Goal: Task Accomplishment & Management: Use online tool/utility

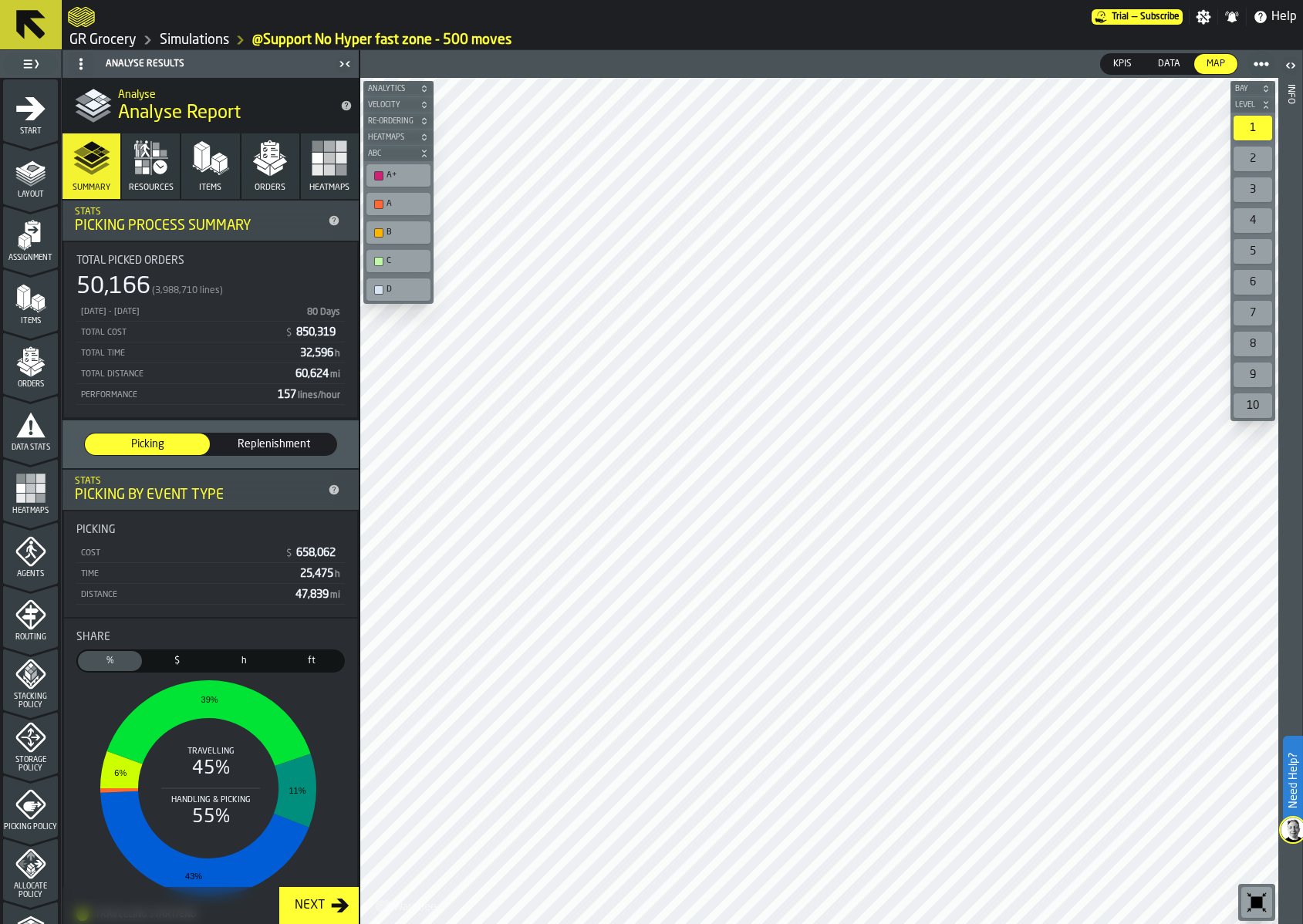
scroll to position [294, 0]
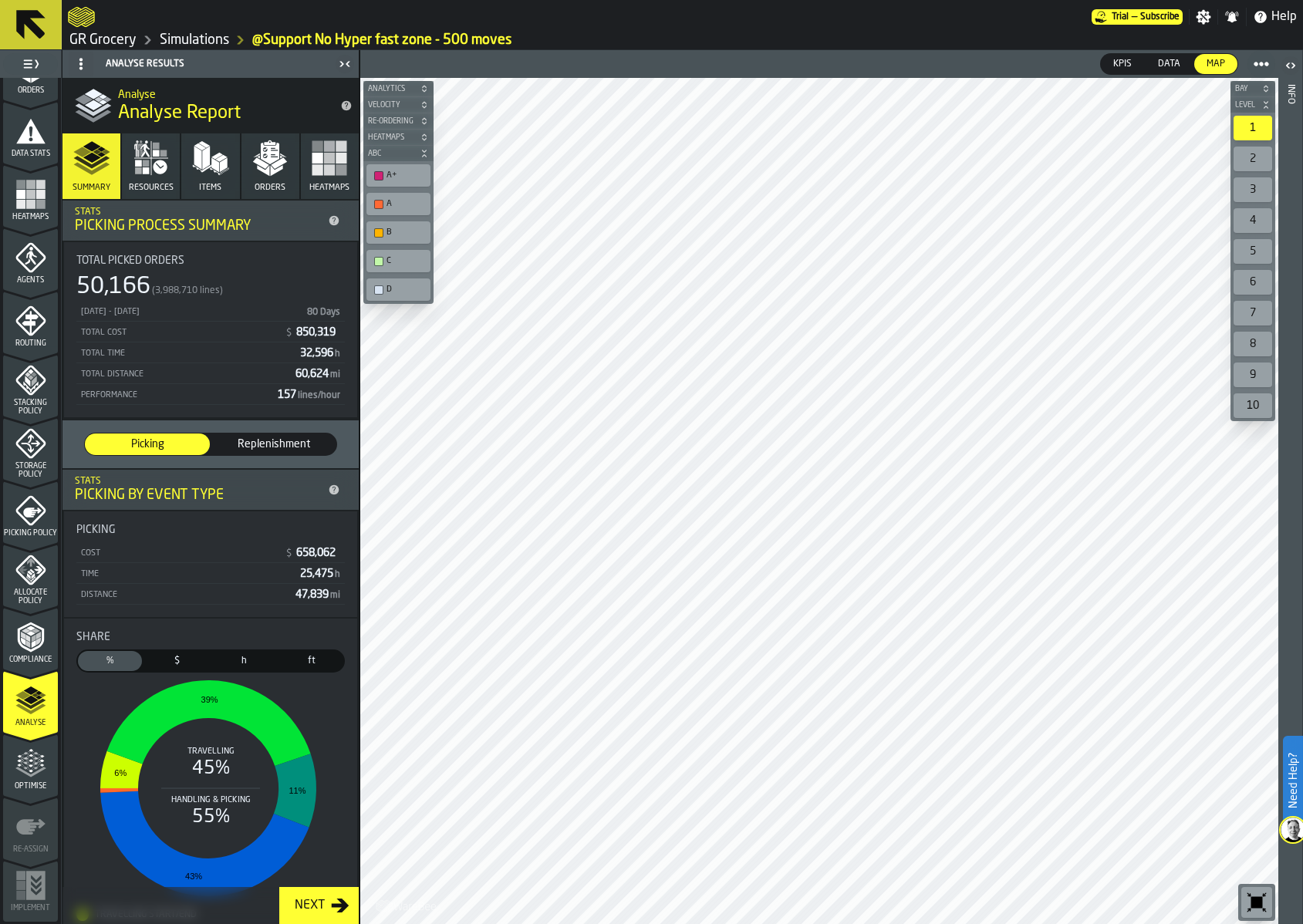
click at [20, 795] on icon "menu Optimise" at bounding box center [30, 796] width 54 height 15
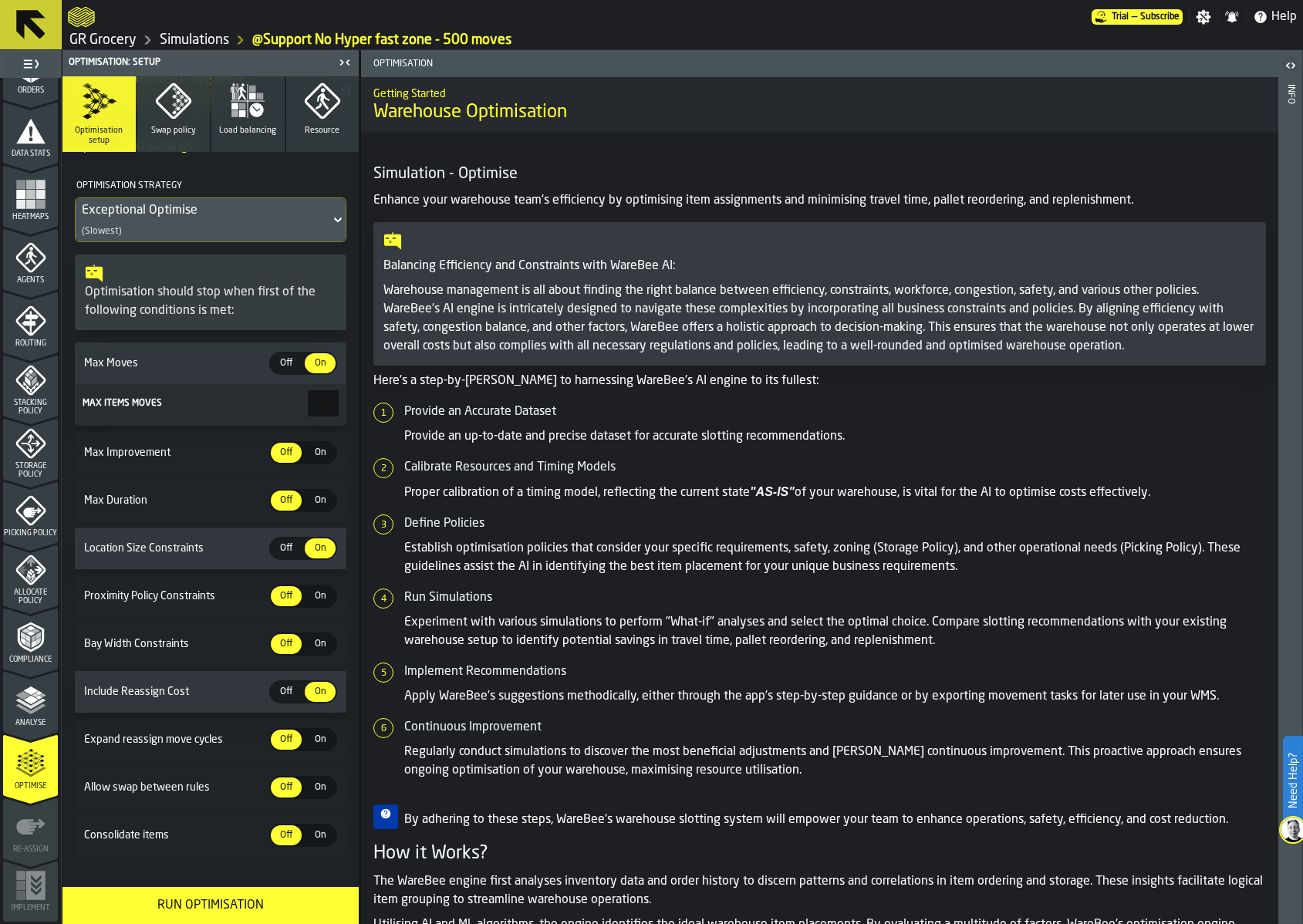
scroll to position [111, 0]
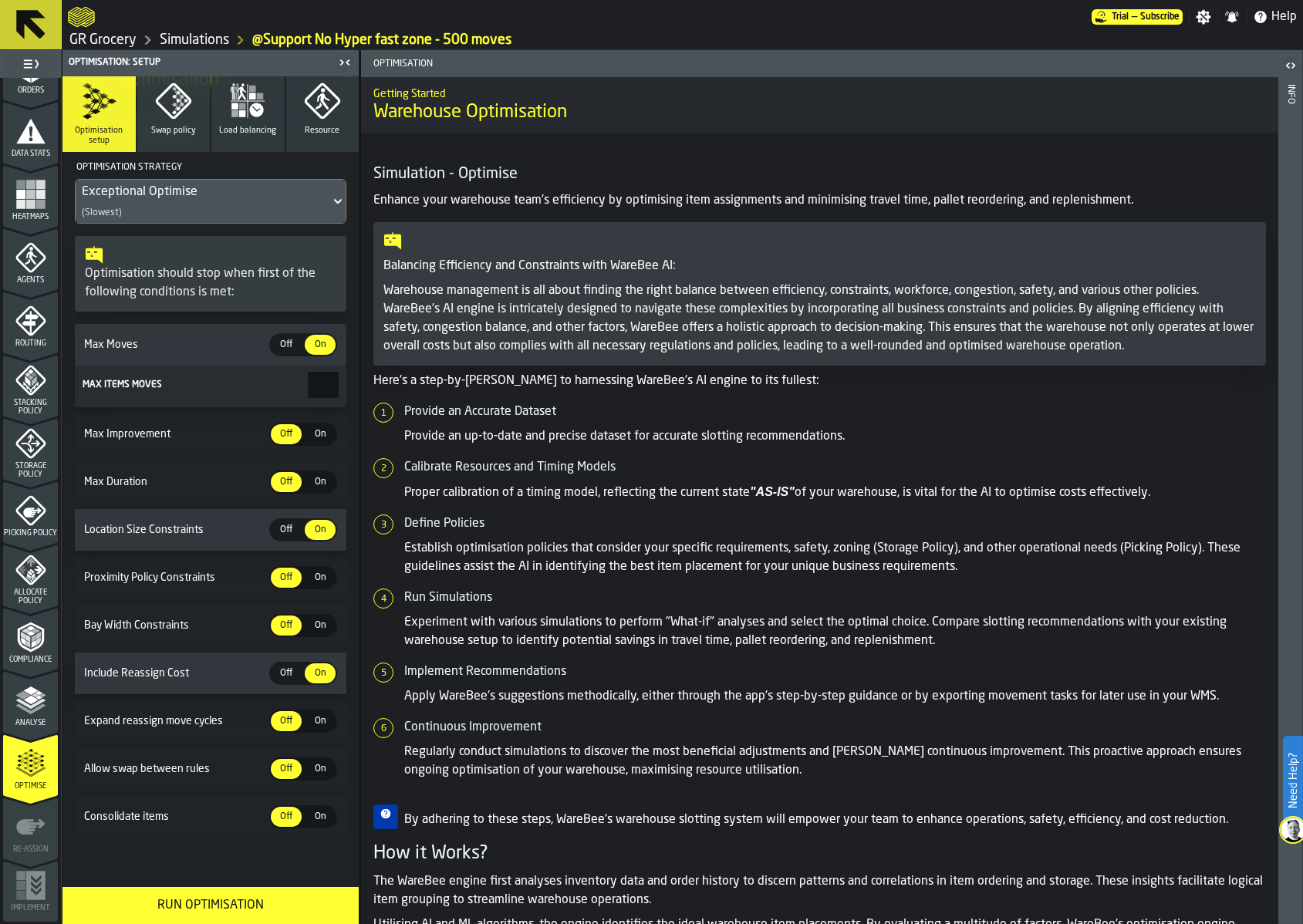
click at [308, 376] on input "***" at bounding box center [323, 384] width 31 height 26
type input "***"
click at [248, 871] on div "Optimisation setup Swap policy Load balancing Resource Optimisation Configurati…" at bounding box center [210, 481] width 296 height 810
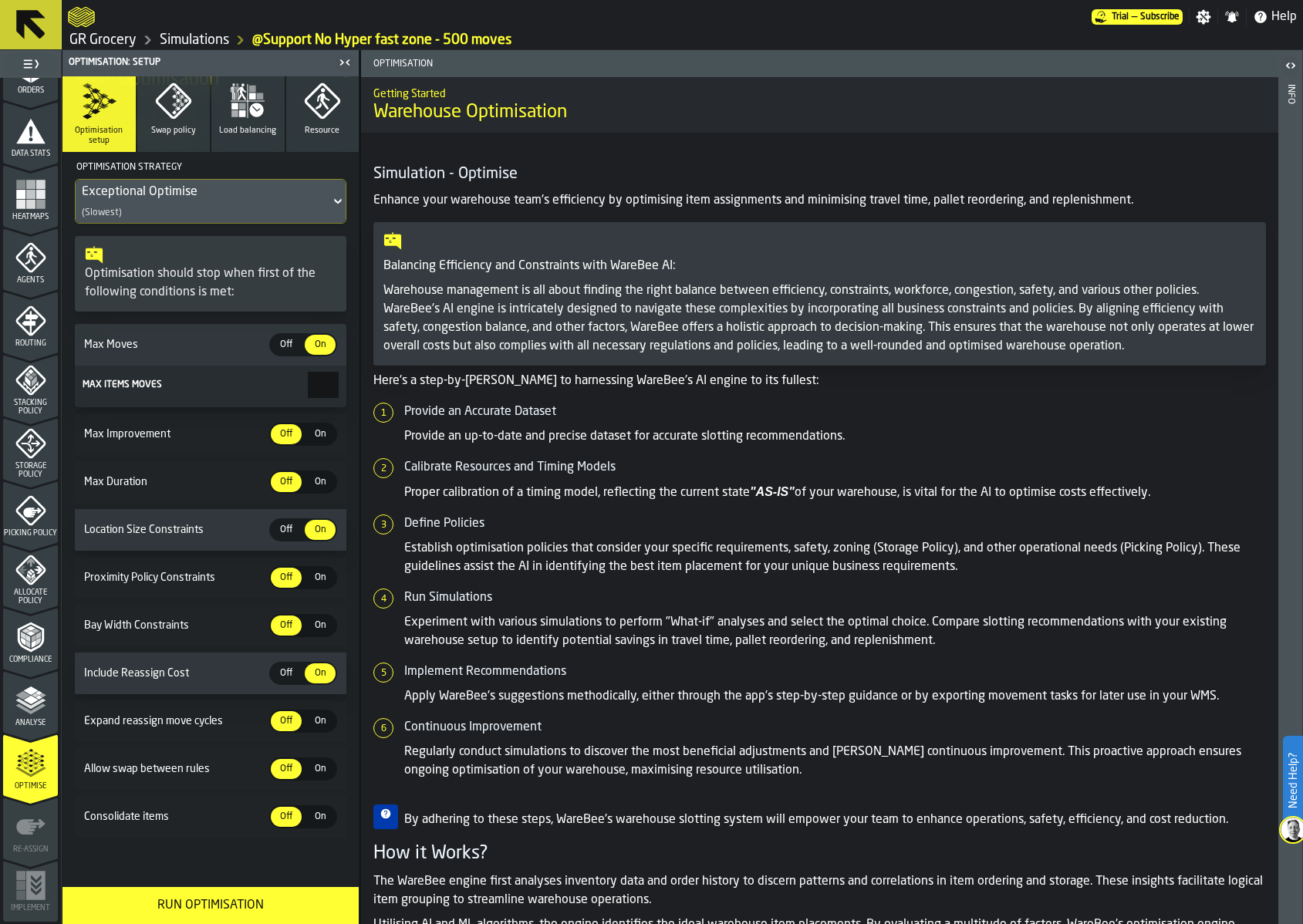
click at [289, 671] on span "Off" at bounding box center [286, 674] width 24 height 14
click at [289, 673] on span "Off" at bounding box center [286, 674] width 24 height 14
click at [320, 673] on span "On" at bounding box center [320, 674] width 24 height 14
click at [220, 915] on button "Run Optimisation" at bounding box center [210, 905] width 296 height 37
click at [178, 42] on link "Simulations" at bounding box center [194, 40] width 69 height 17
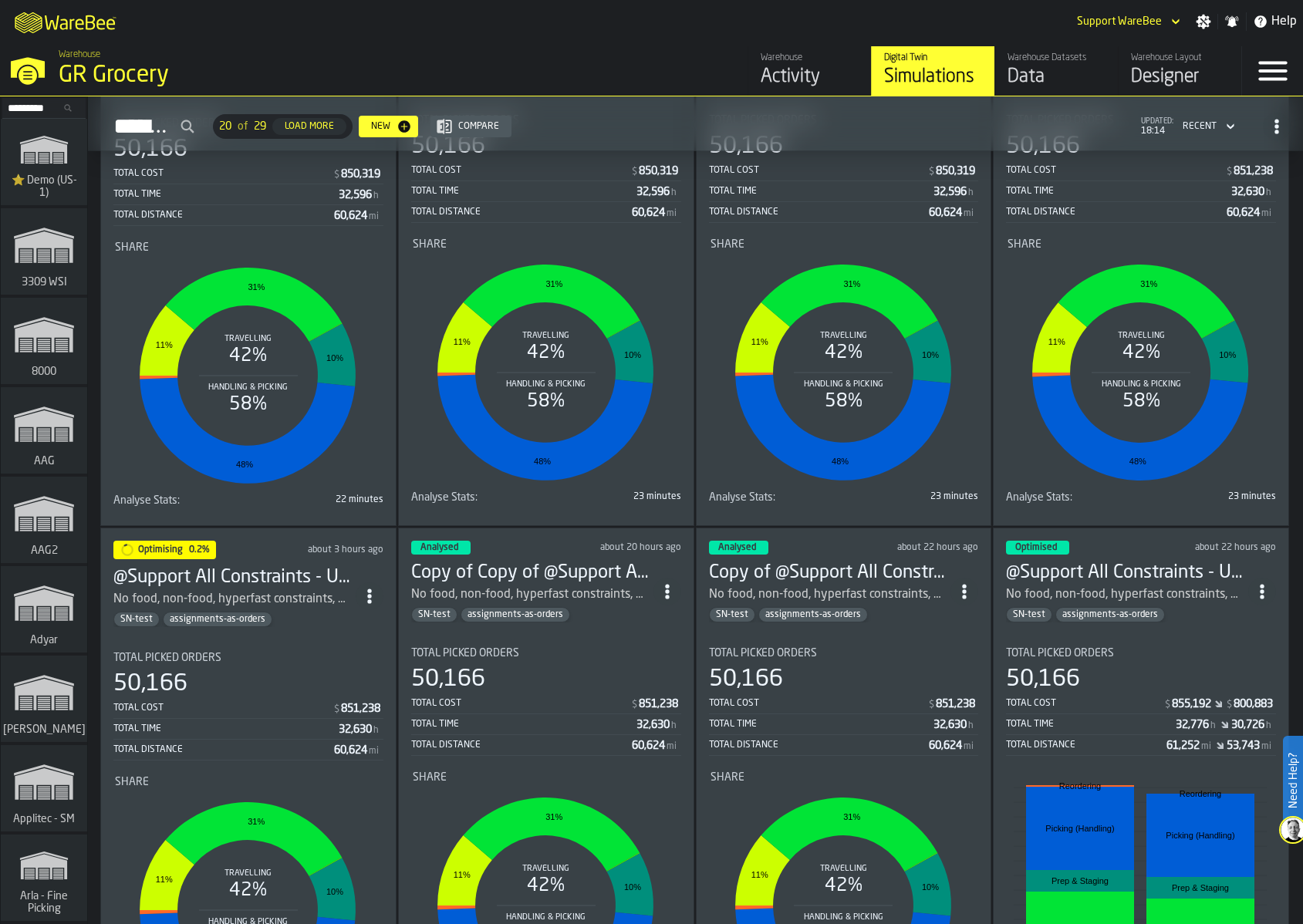
scroll to position [209, 0]
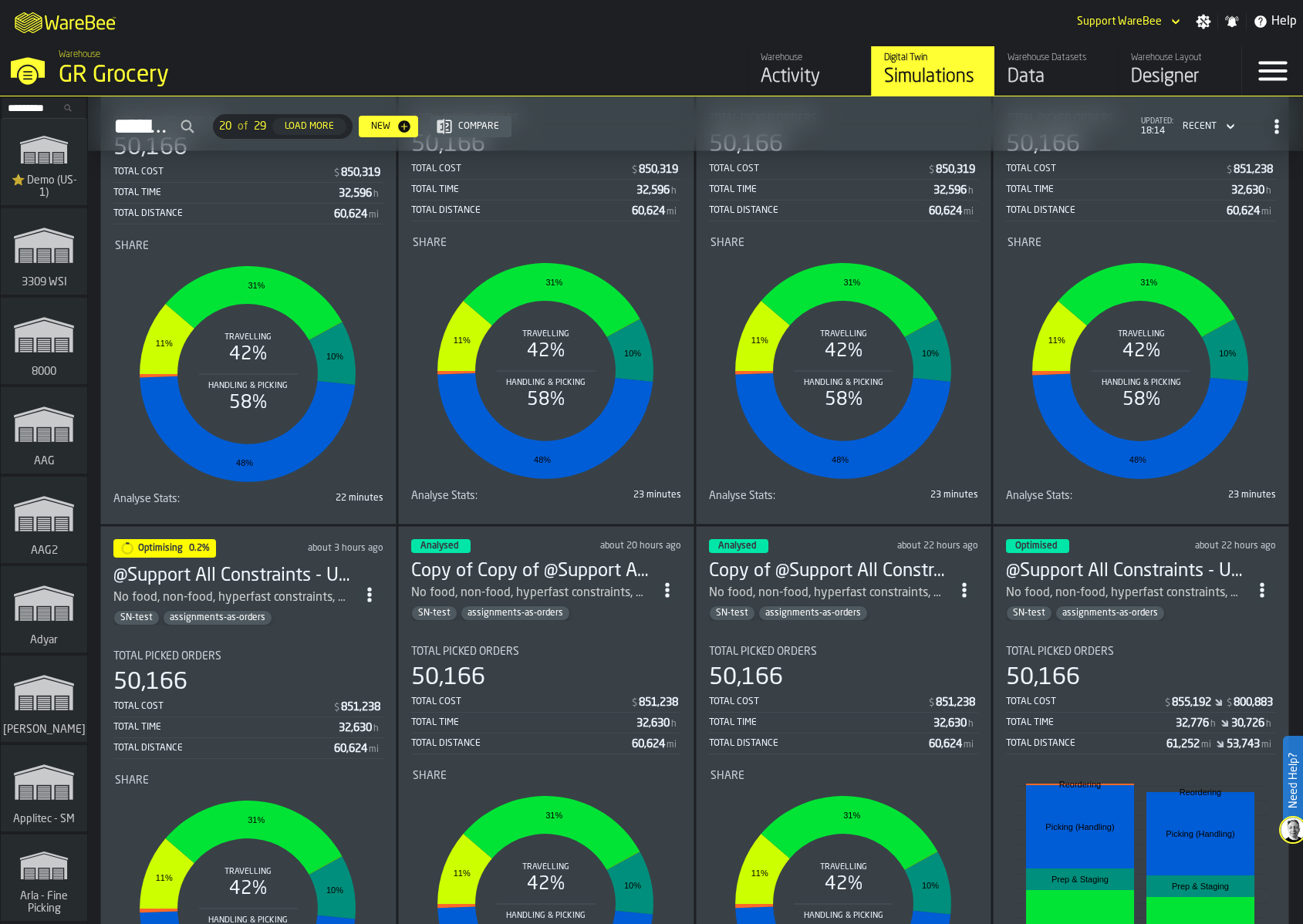
click at [311, 701] on div "Total Cost" at bounding box center [223, 707] width 219 height 11
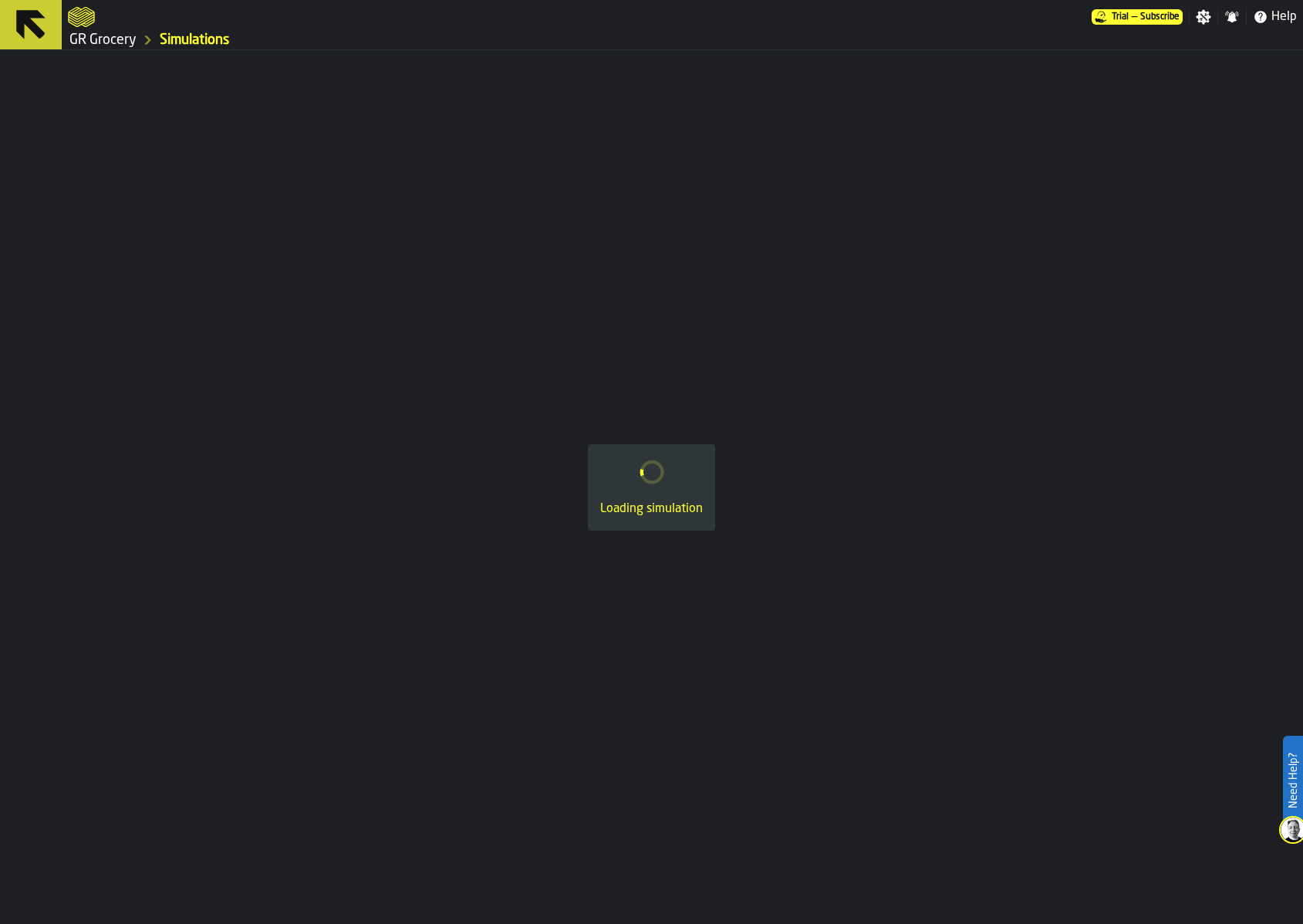
click at [90, 41] on link "GR Grocery" at bounding box center [103, 40] width 67 height 17
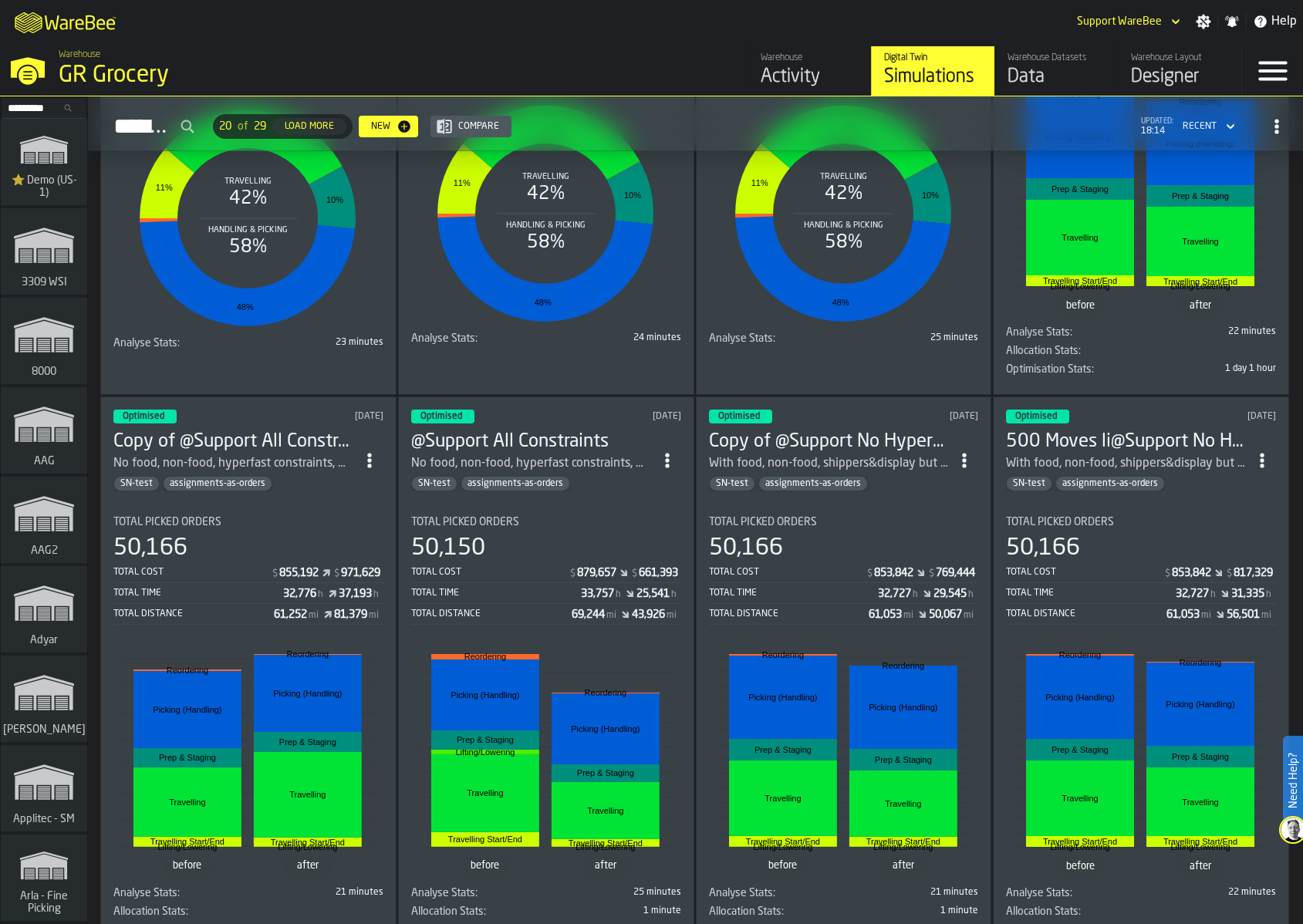
scroll to position [926, 0]
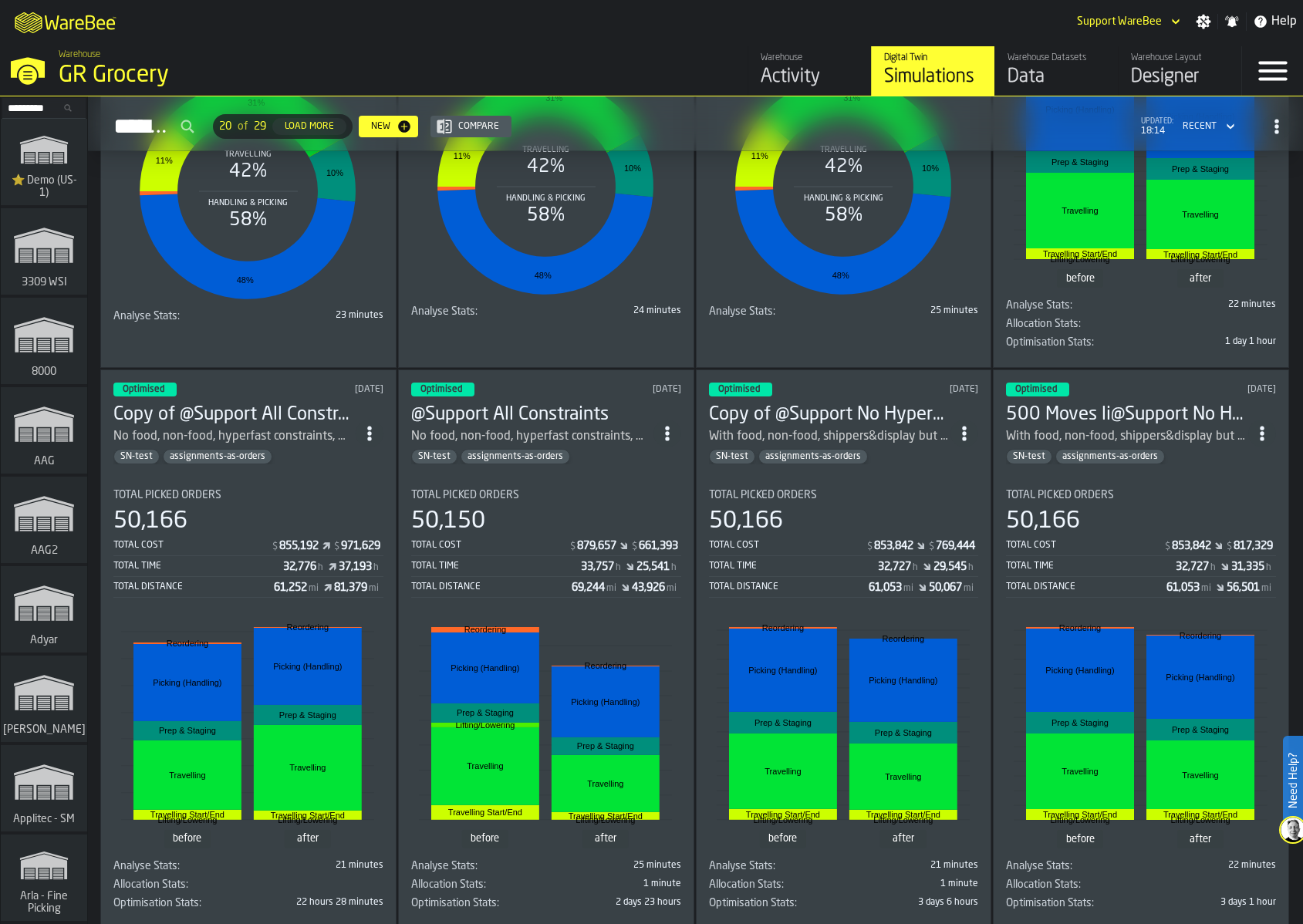
click at [333, 529] on div "50,166" at bounding box center [249, 521] width 270 height 28
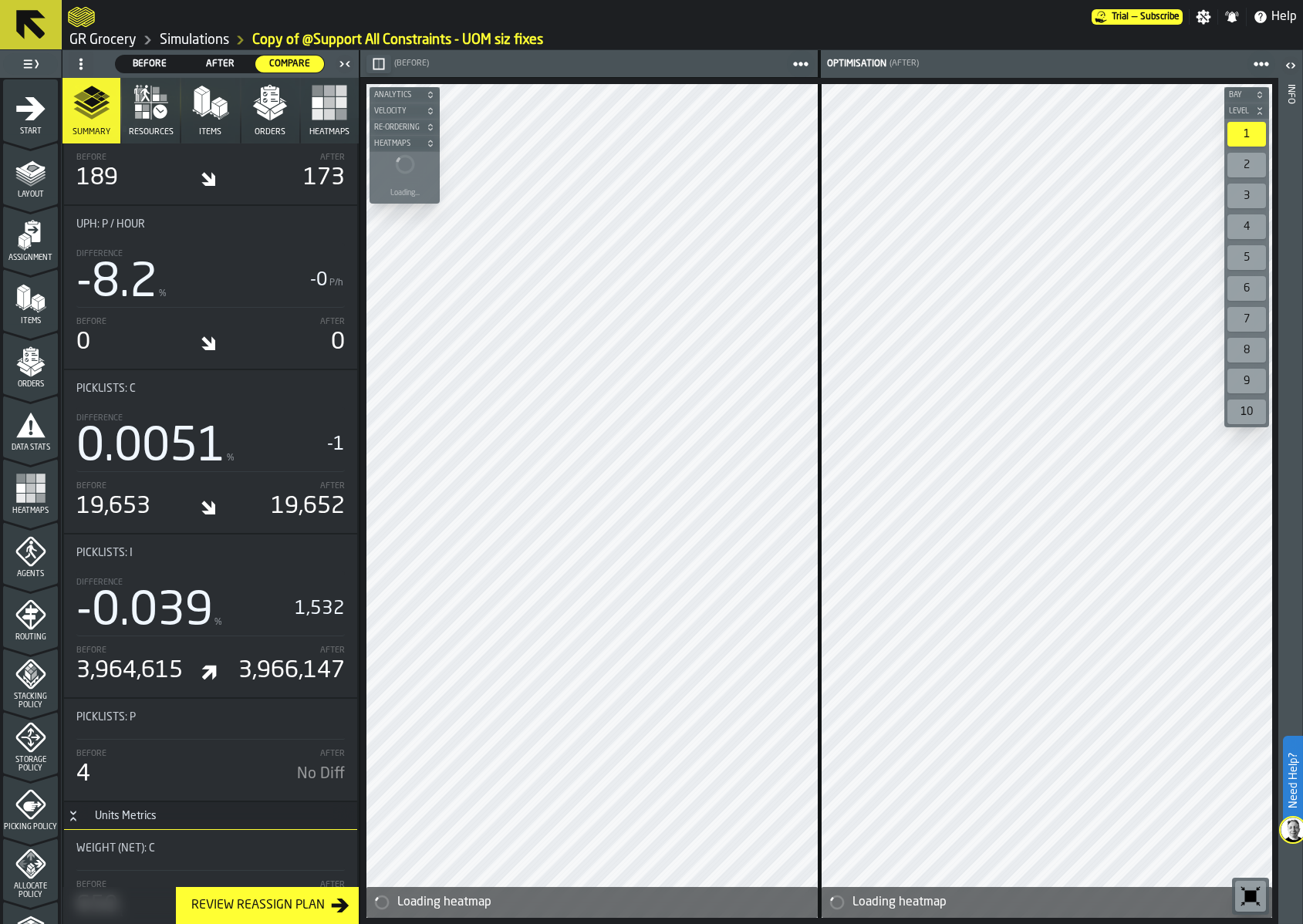
scroll to position [1615, 0]
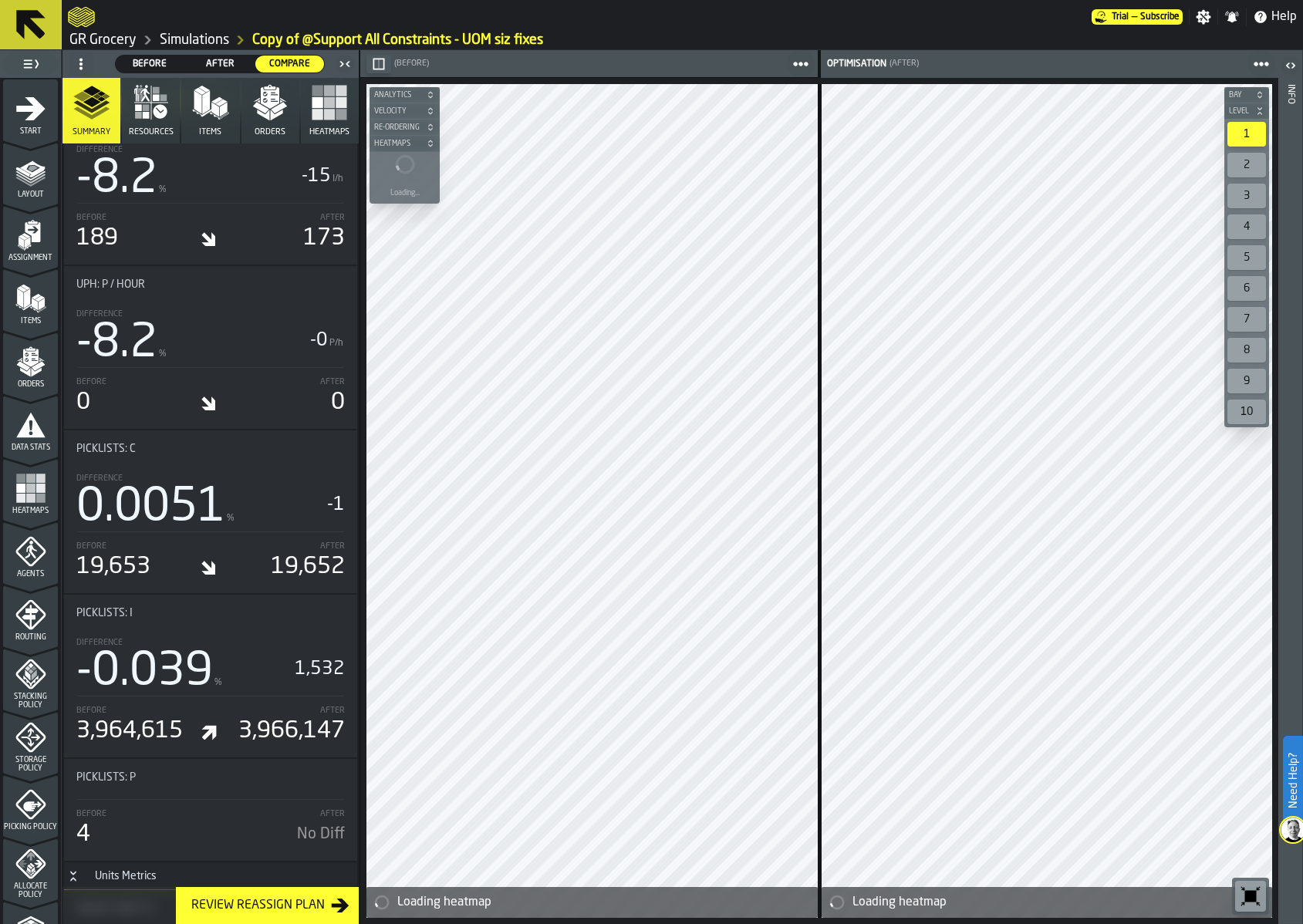
click at [147, 134] on span "Resources" at bounding box center [151, 132] width 45 height 10
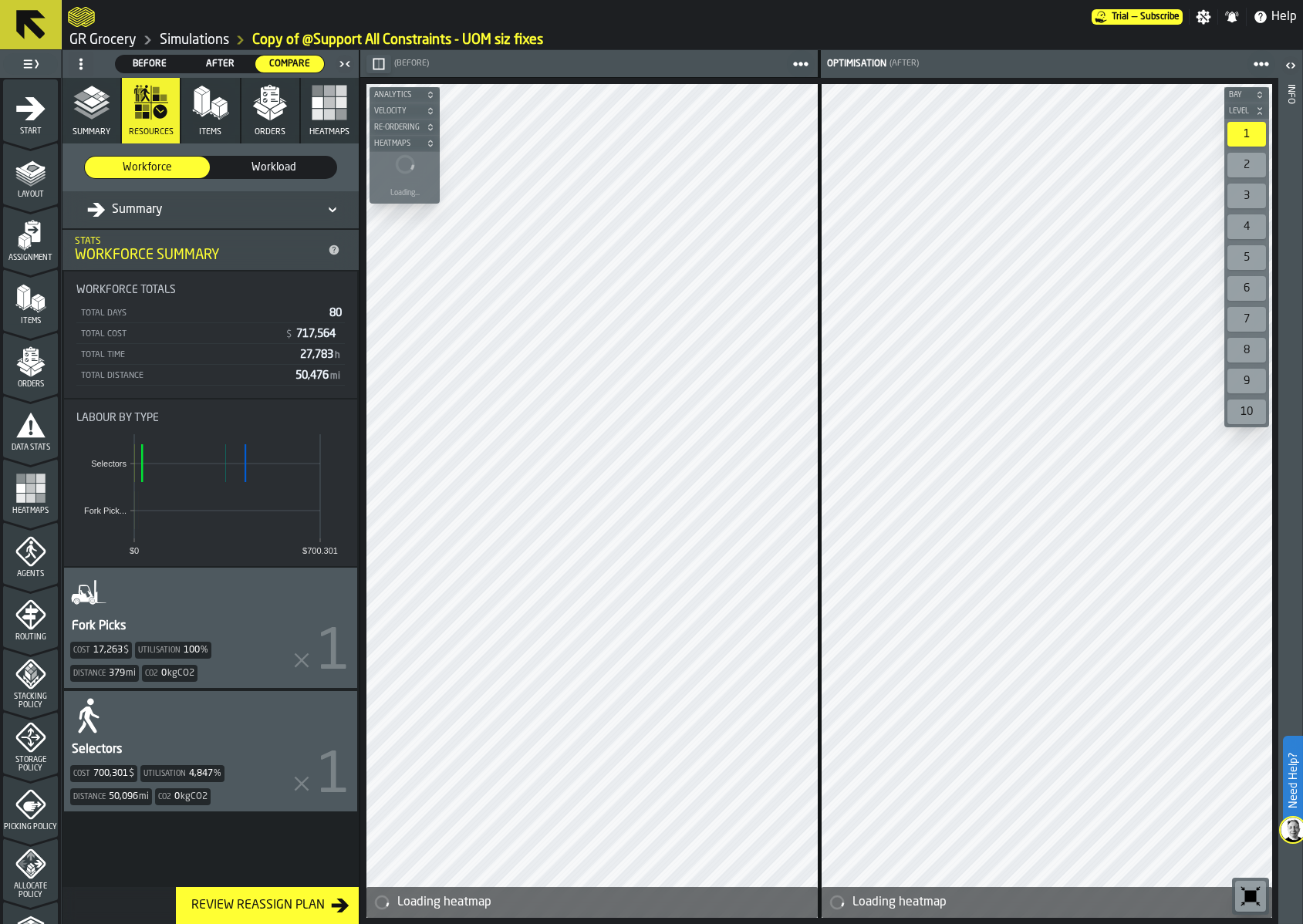
scroll to position [0, 0]
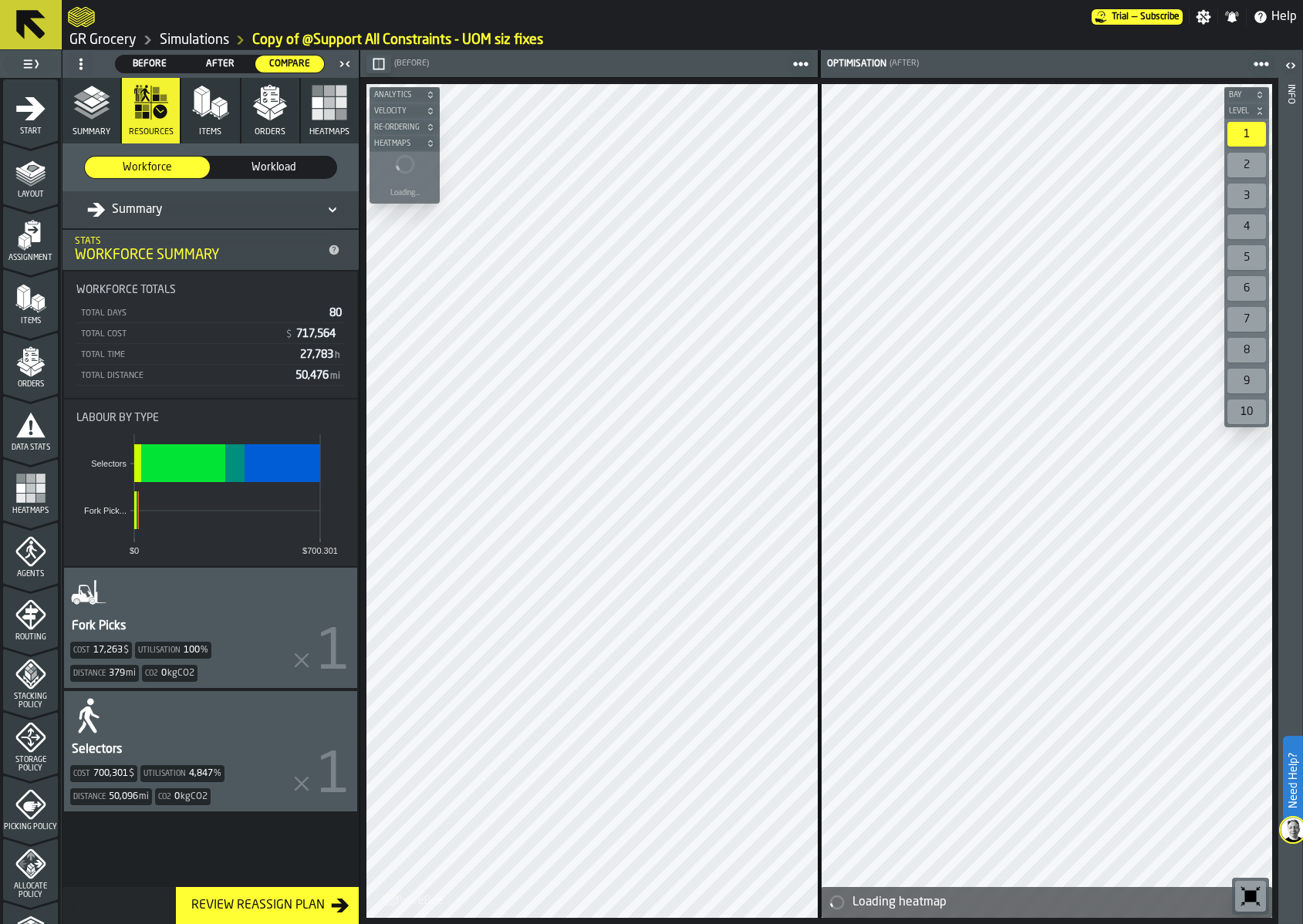
click at [268, 165] on span "Workload" at bounding box center [274, 167] width 113 height 16
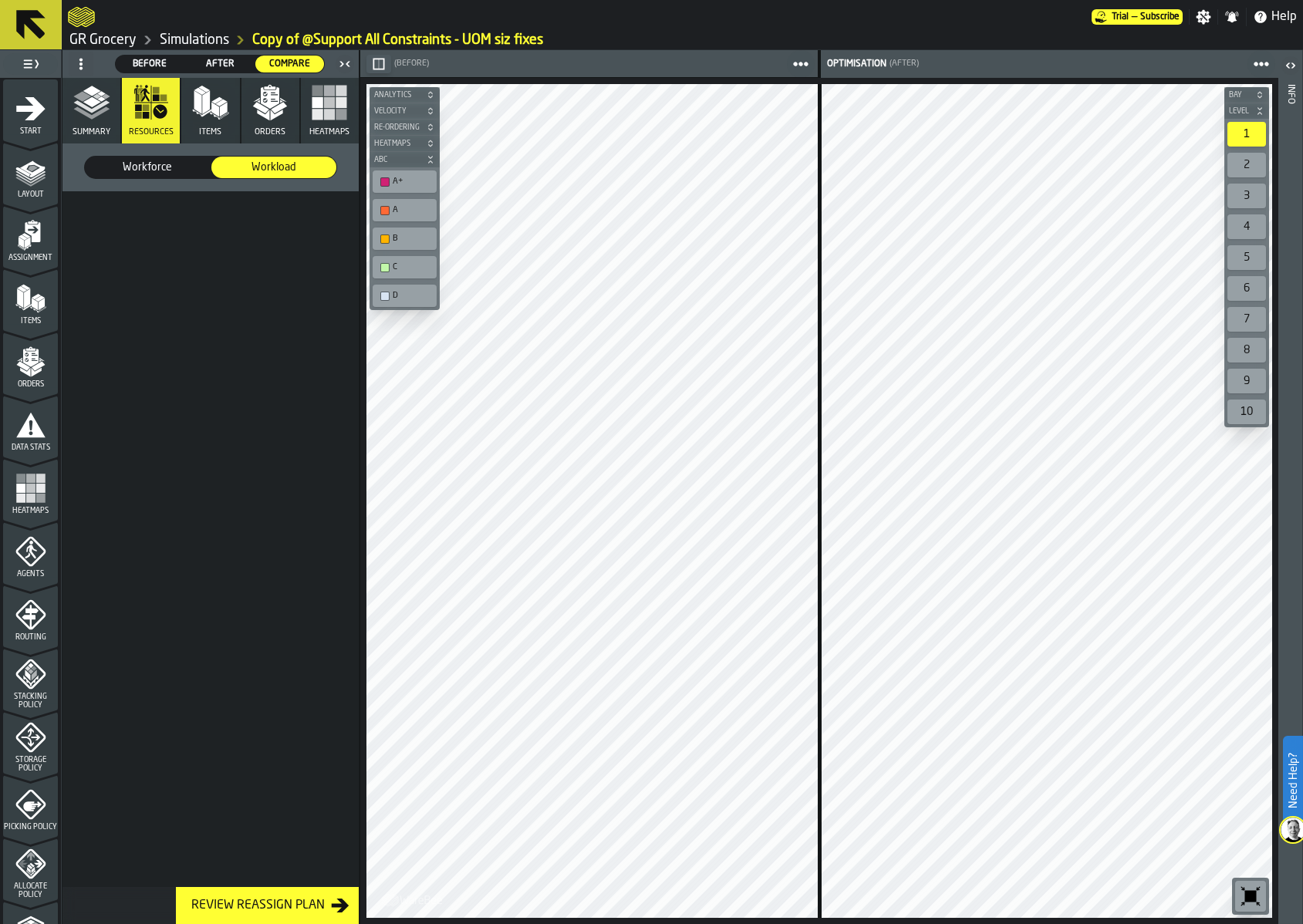
click at [215, 63] on span "After" at bounding box center [219, 64] width 56 height 14
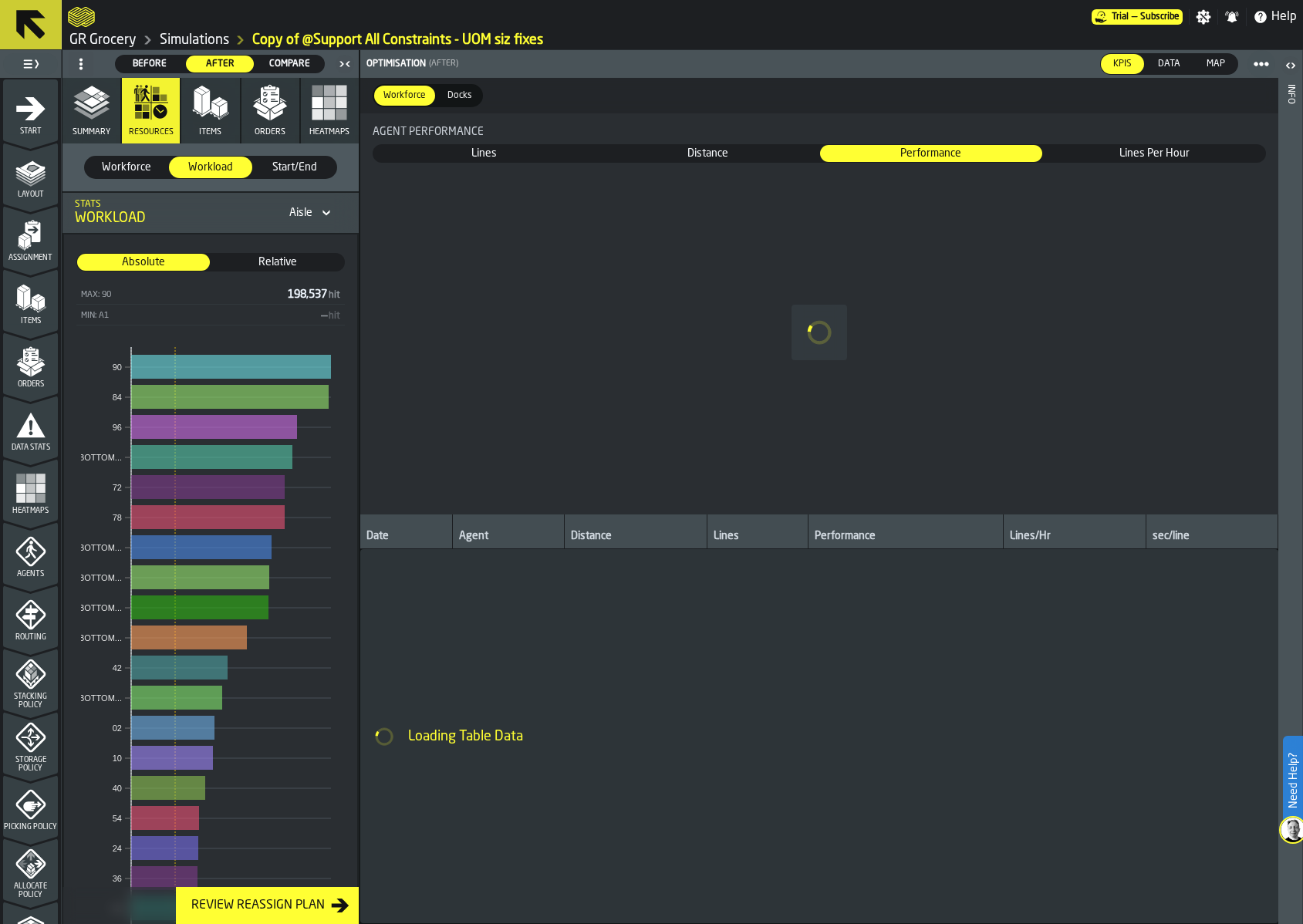
click at [118, 63] on div "Before" at bounding box center [150, 64] width 69 height 17
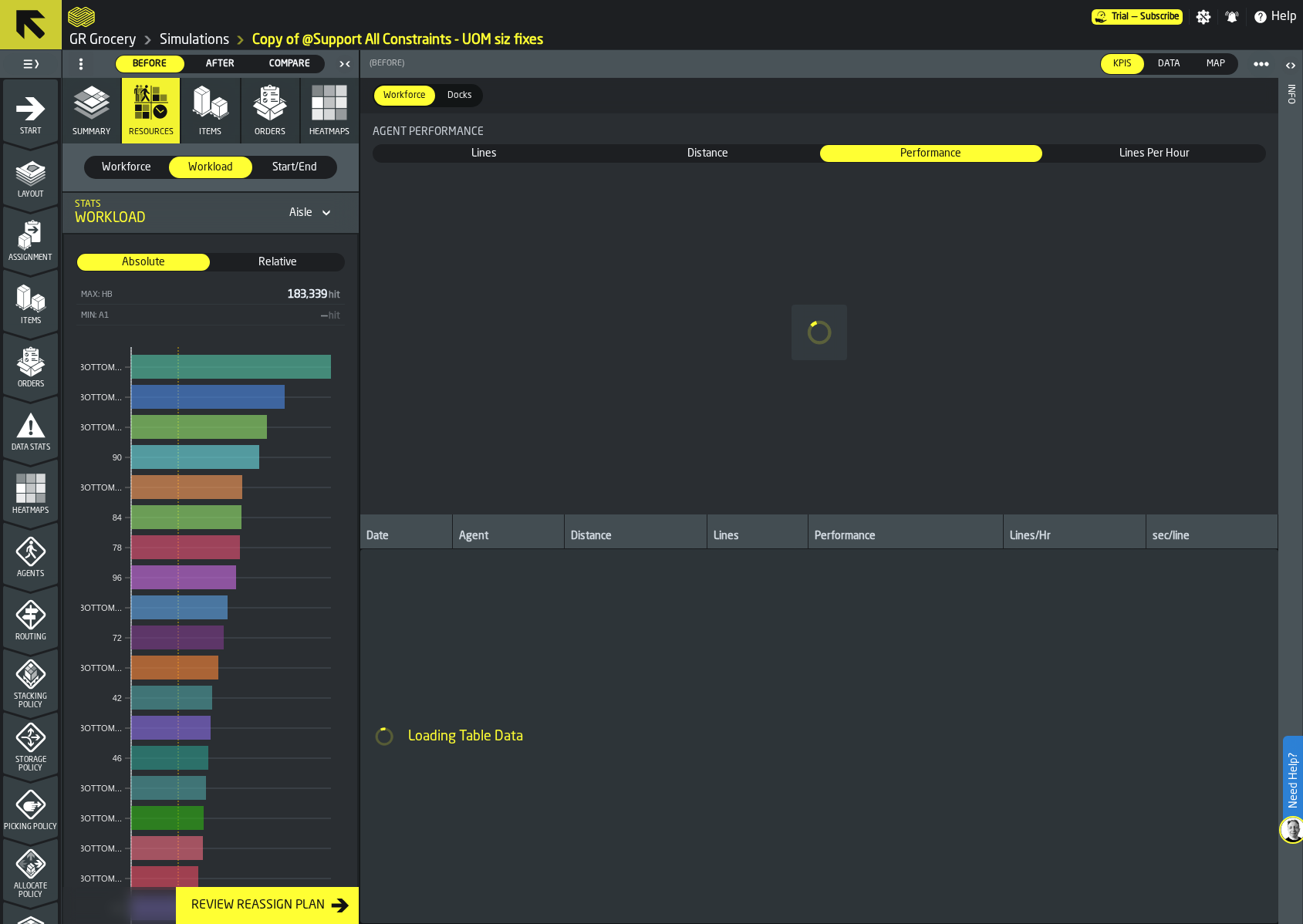
click at [97, 87] on icon "button" at bounding box center [92, 103] width 37 height 37
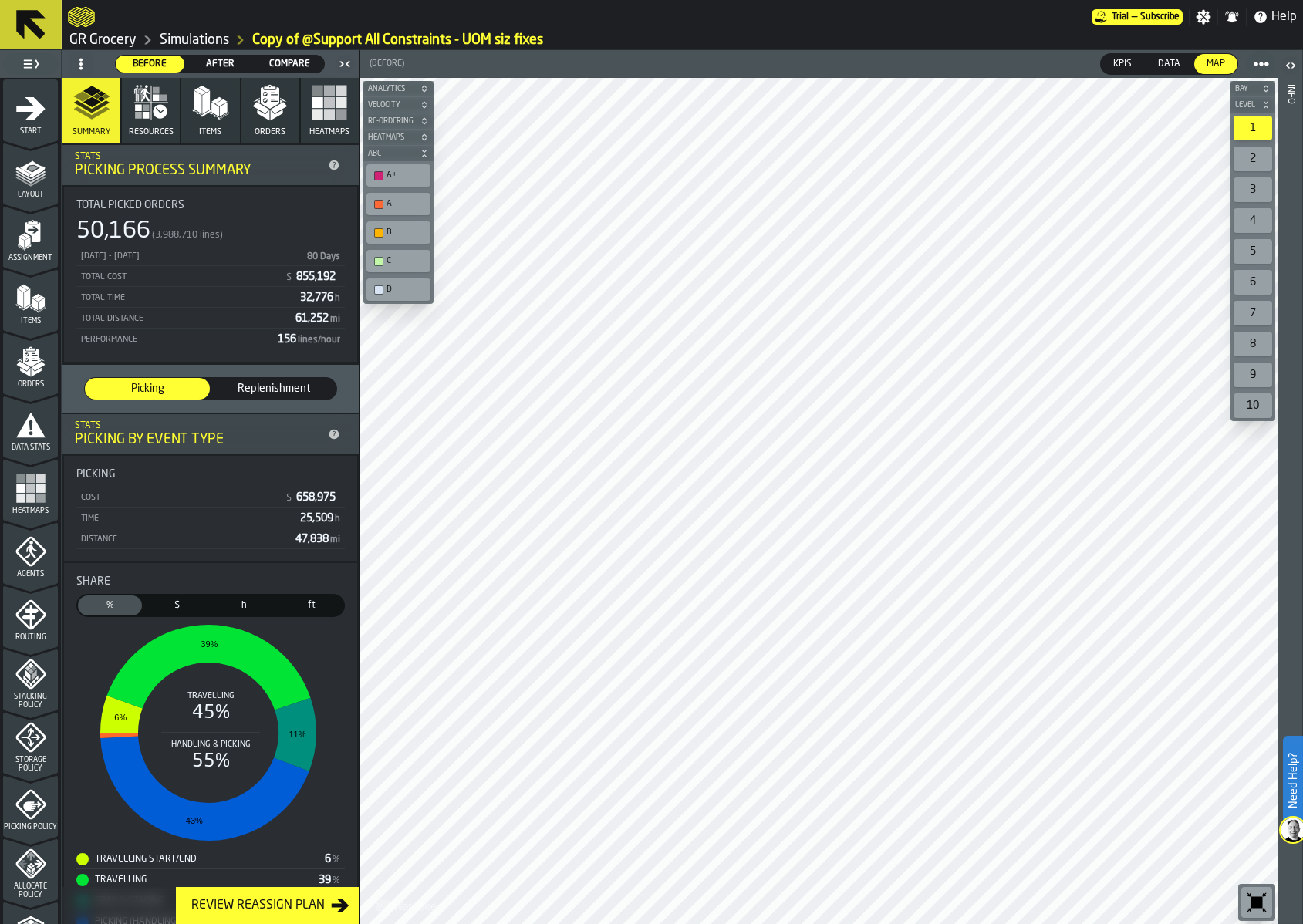
click at [212, 66] on span "After" at bounding box center [219, 64] width 56 height 14
click at [154, 66] on span "Before" at bounding box center [149, 64] width 56 height 14
click at [278, 389] on span "Replenishment" at bounding box center [274, 389] width 113 height 16
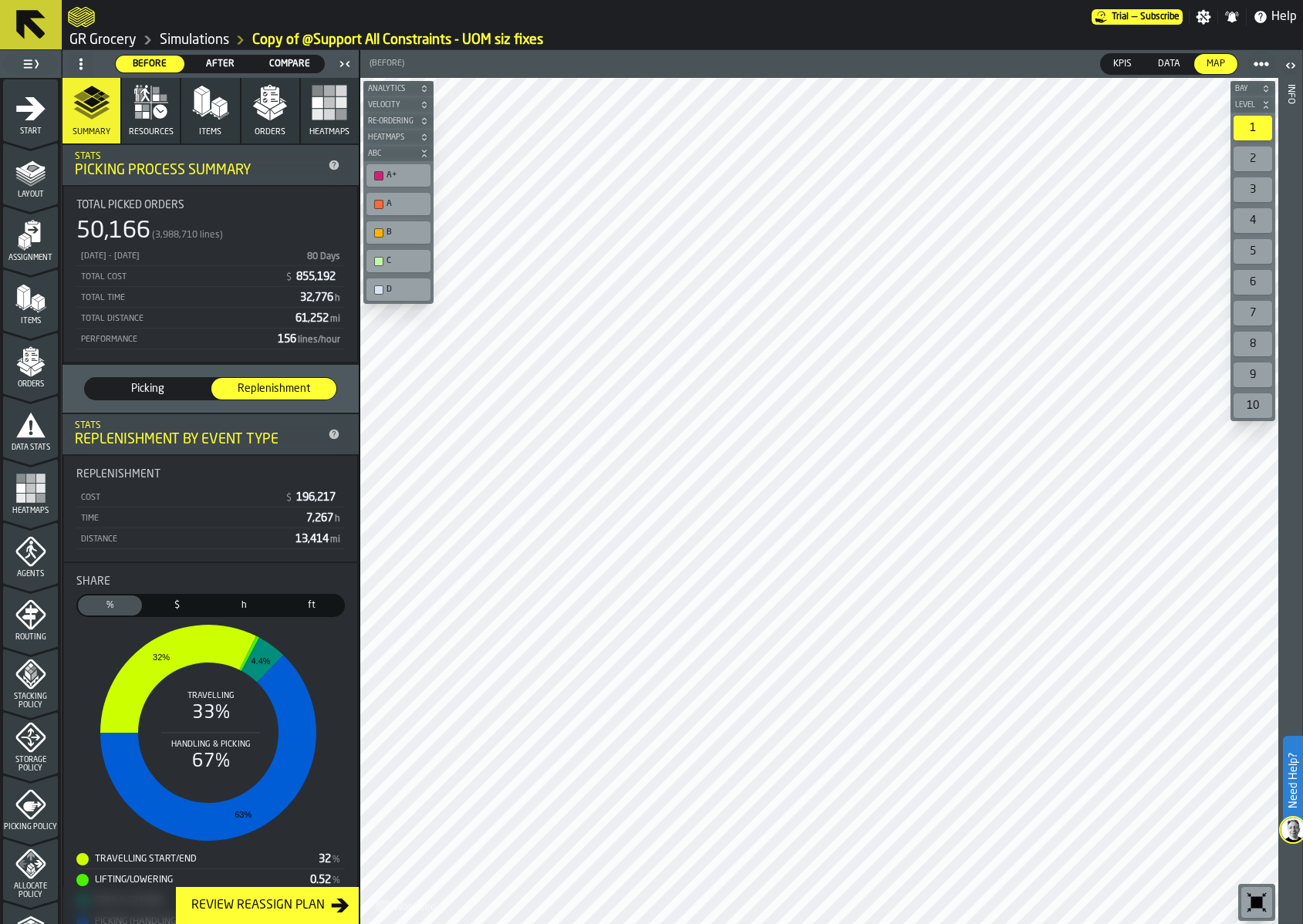
click at [212, 65] on span "After" at bounding box center [219, 64] width 56 height 14
click at [157, 62] on span "Before" at bounding box center [149, 64] width 56 height 14
click at [203, 61] on span "After" at bounding box center [219, 64] width 56 height 14
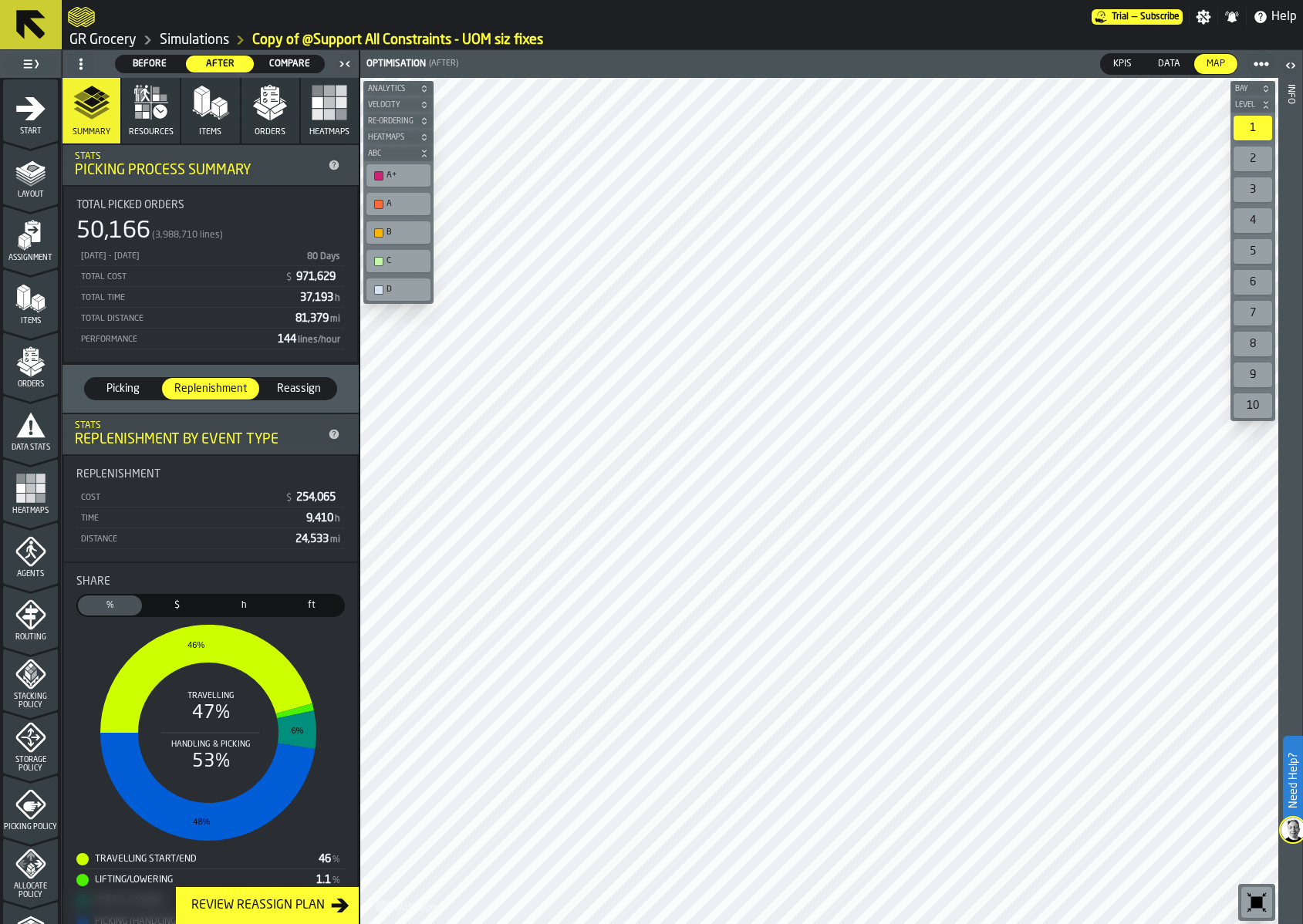
click at [279, 63] on span "Compare" at bounding box center [289, 64] width 56 height 14
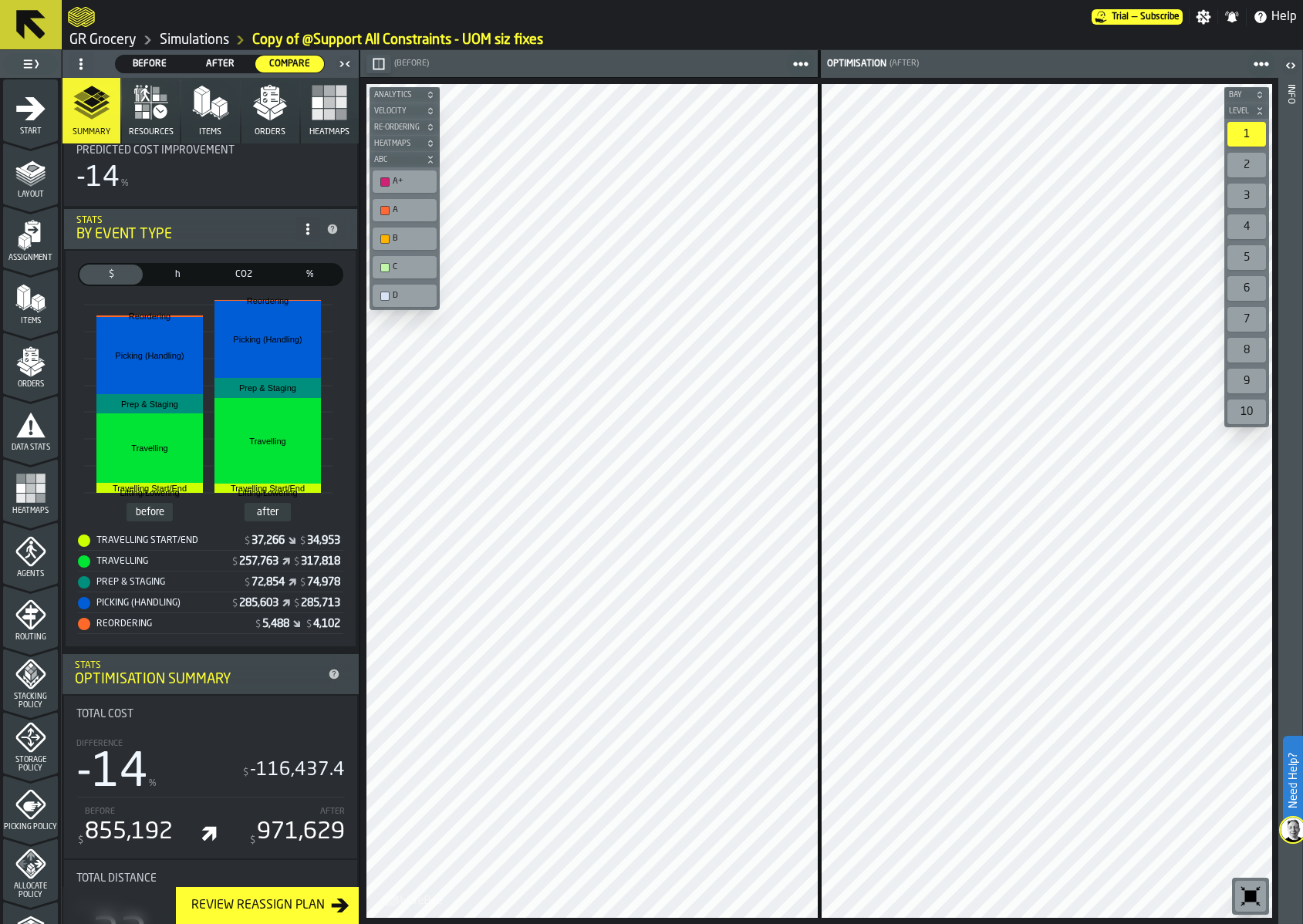
scroll to position [223, 0]
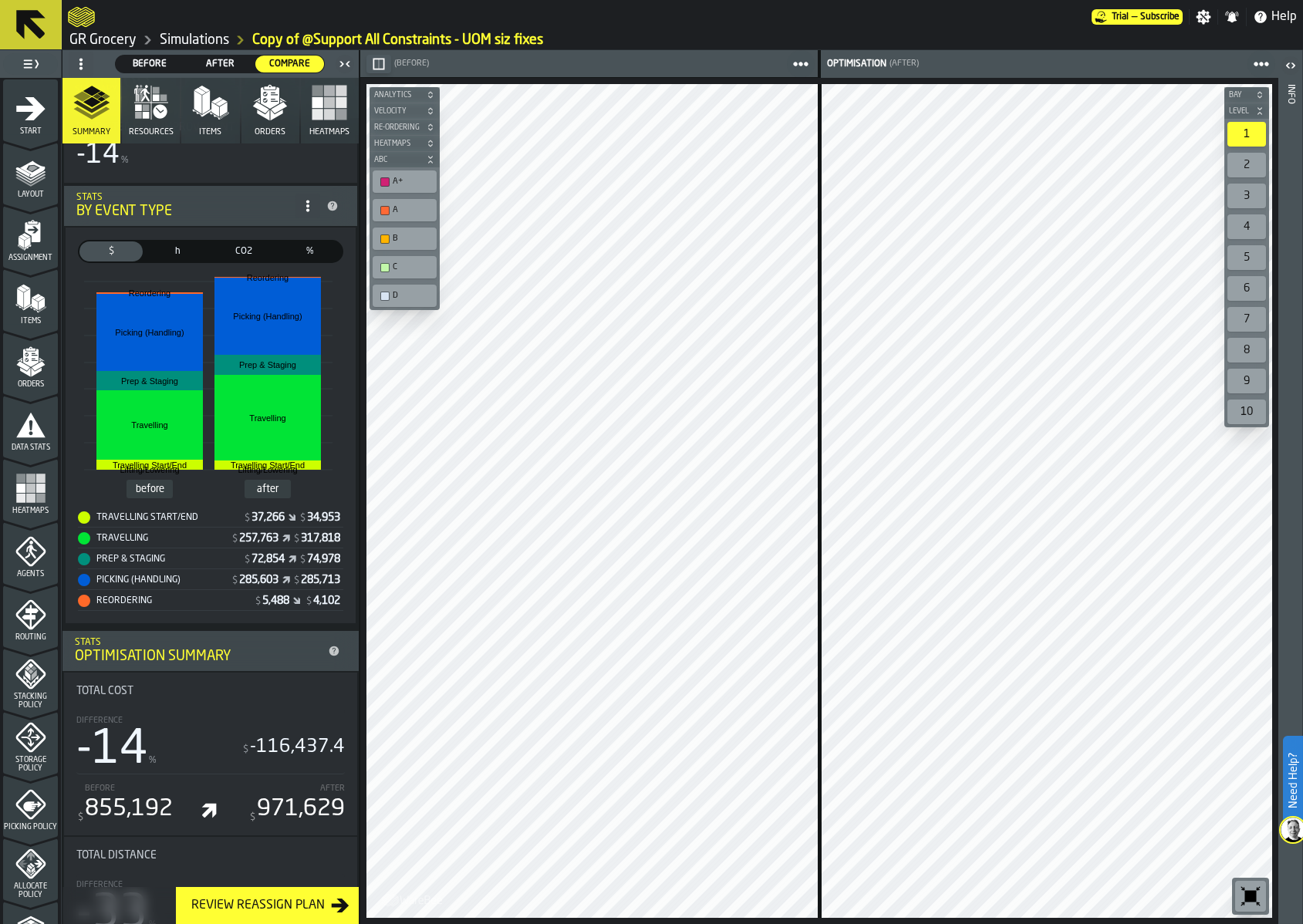
click at [166, 99] on icon "button" at bounding box center [151, 103] width 37 height 37
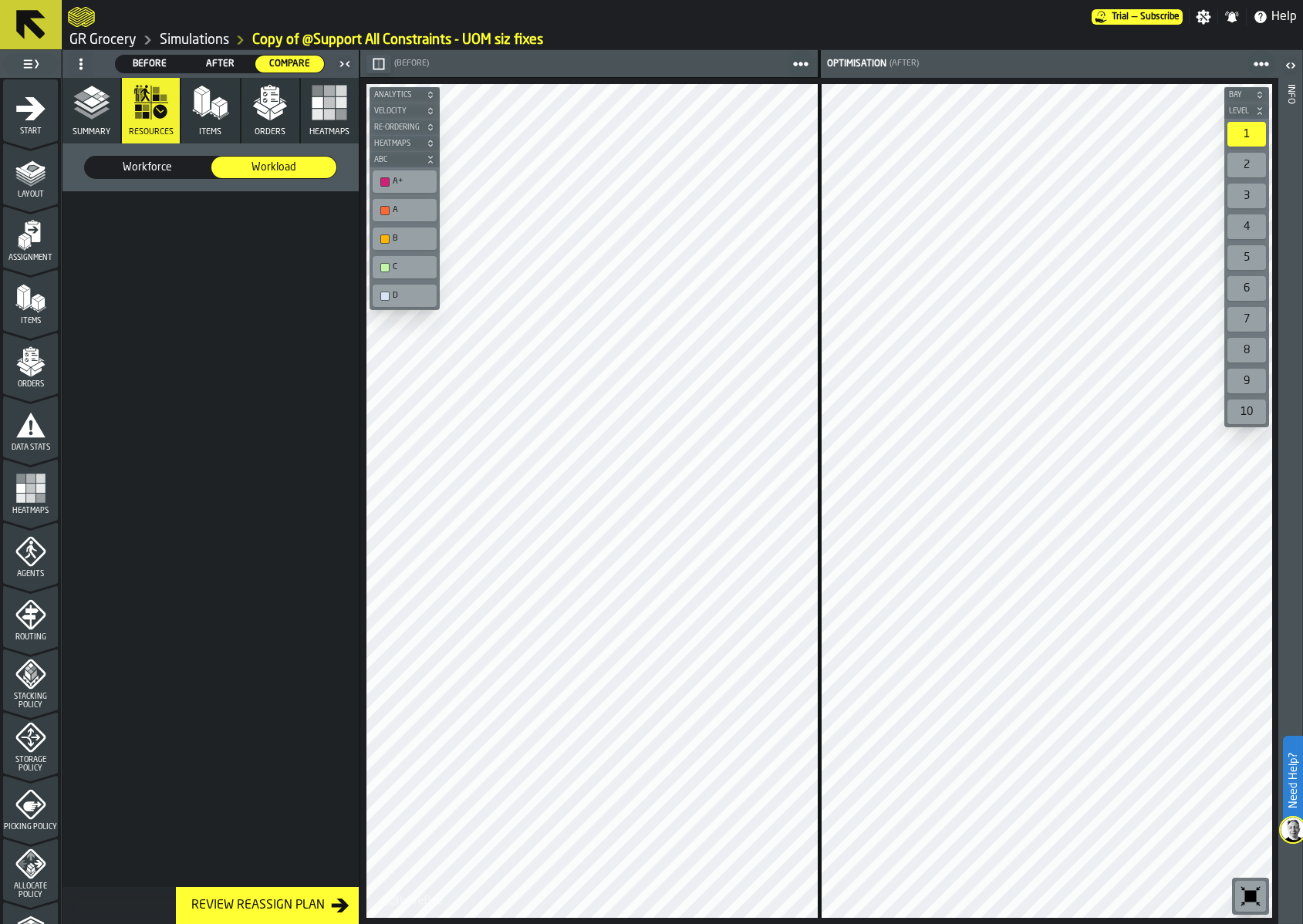
scroll to position [0, 0]
click at [259, 117] on icon "button" at bounding box center [270, 103] width 37 height 37
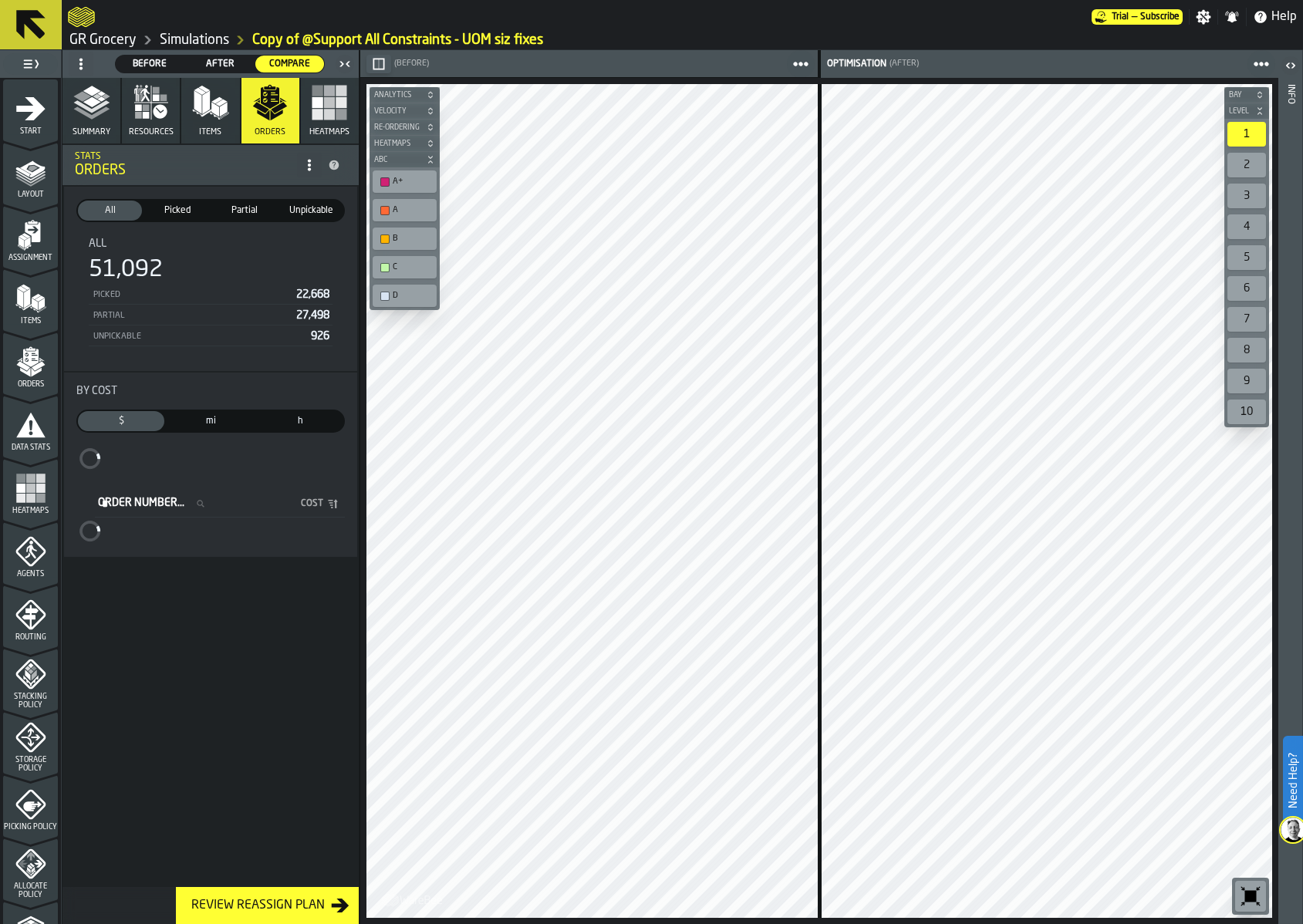
click at [208, 59] on span "After" at bounding box center [219, 64] width 56 height 14
click at [146, 58] on span "Before" at bounding box center [149, 64] width 56 height 14
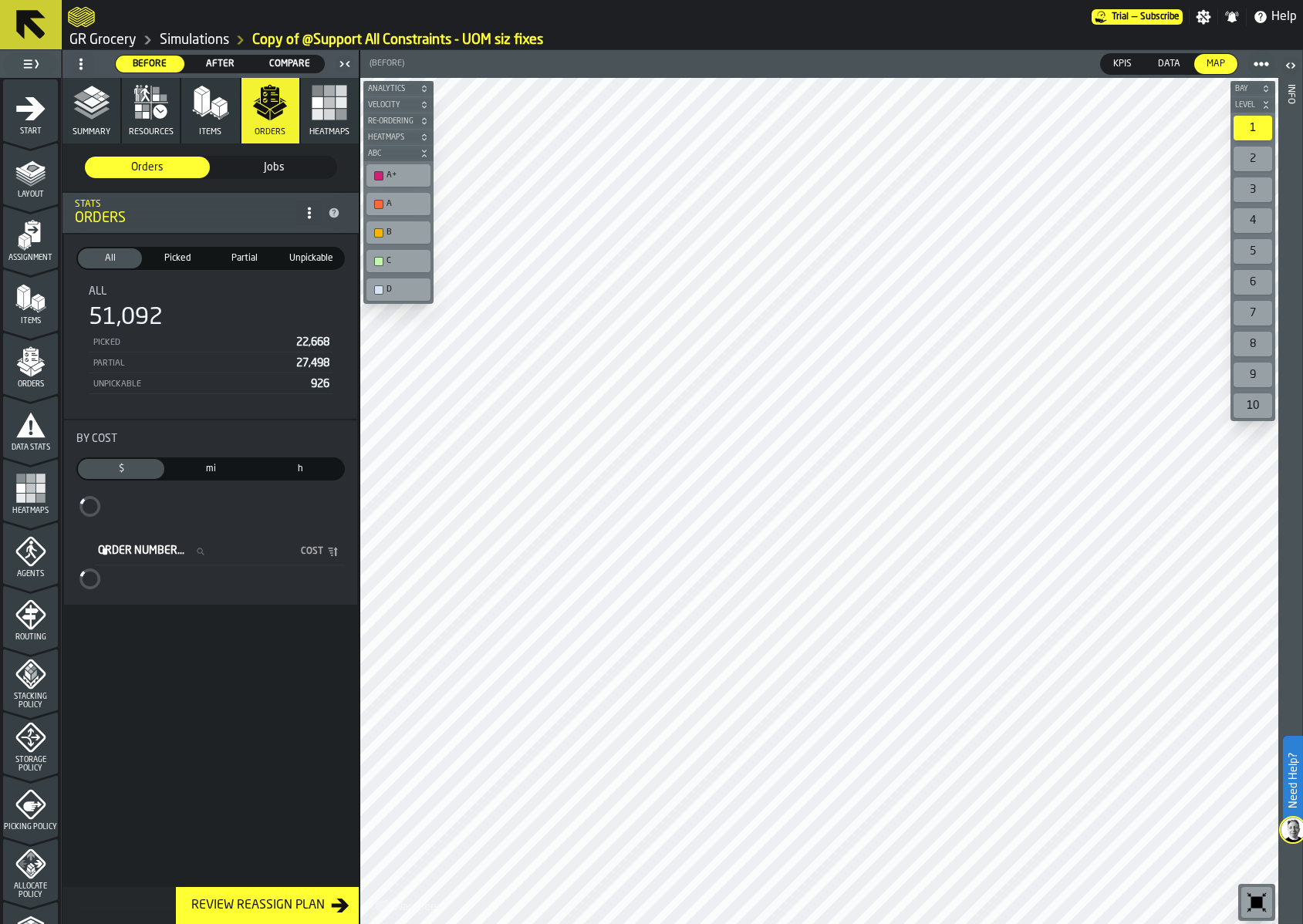
click at [208, 62] on span "After" at bounding box center [219, 64] width 56 height 14
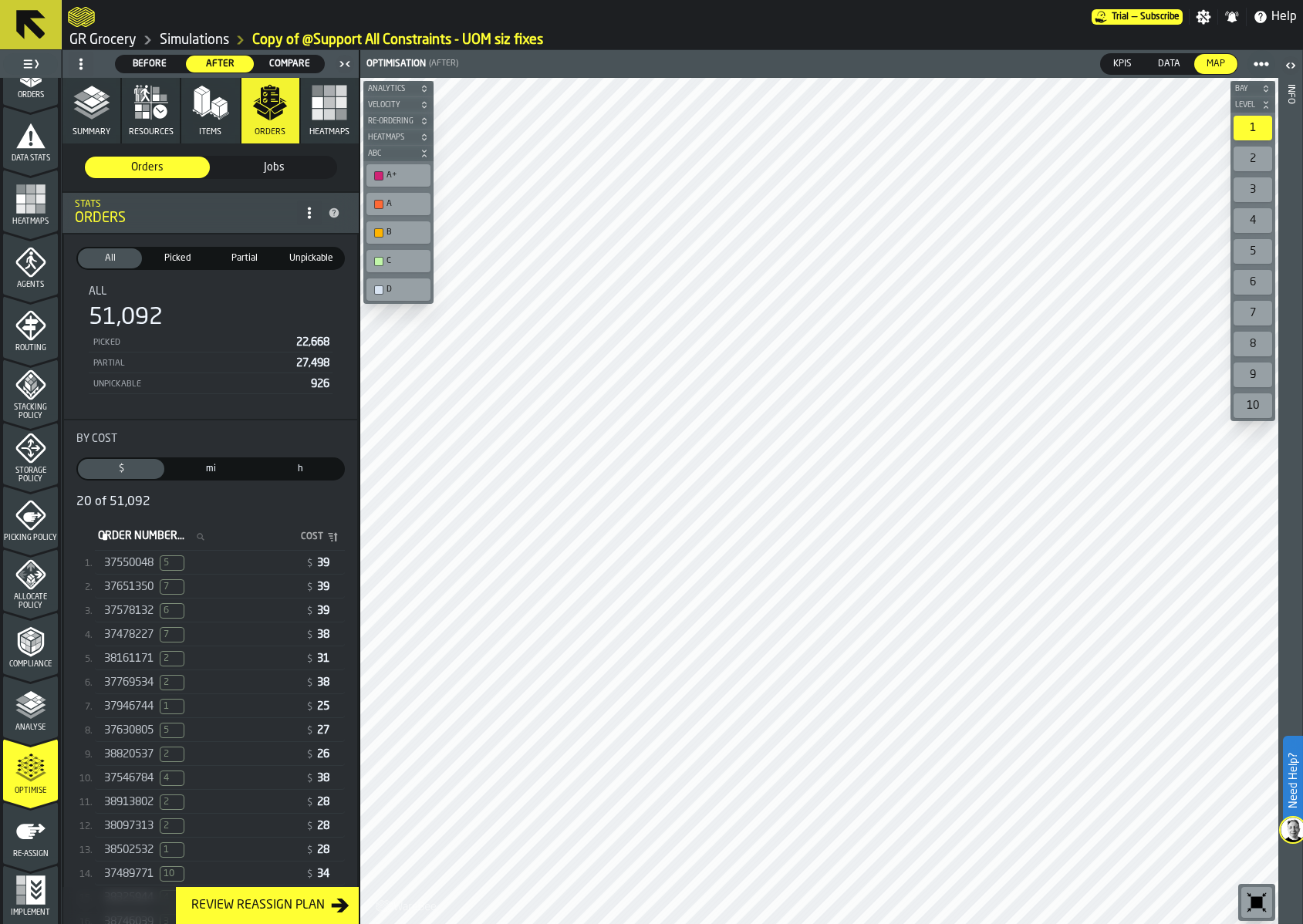
scroll to position [294, 0]
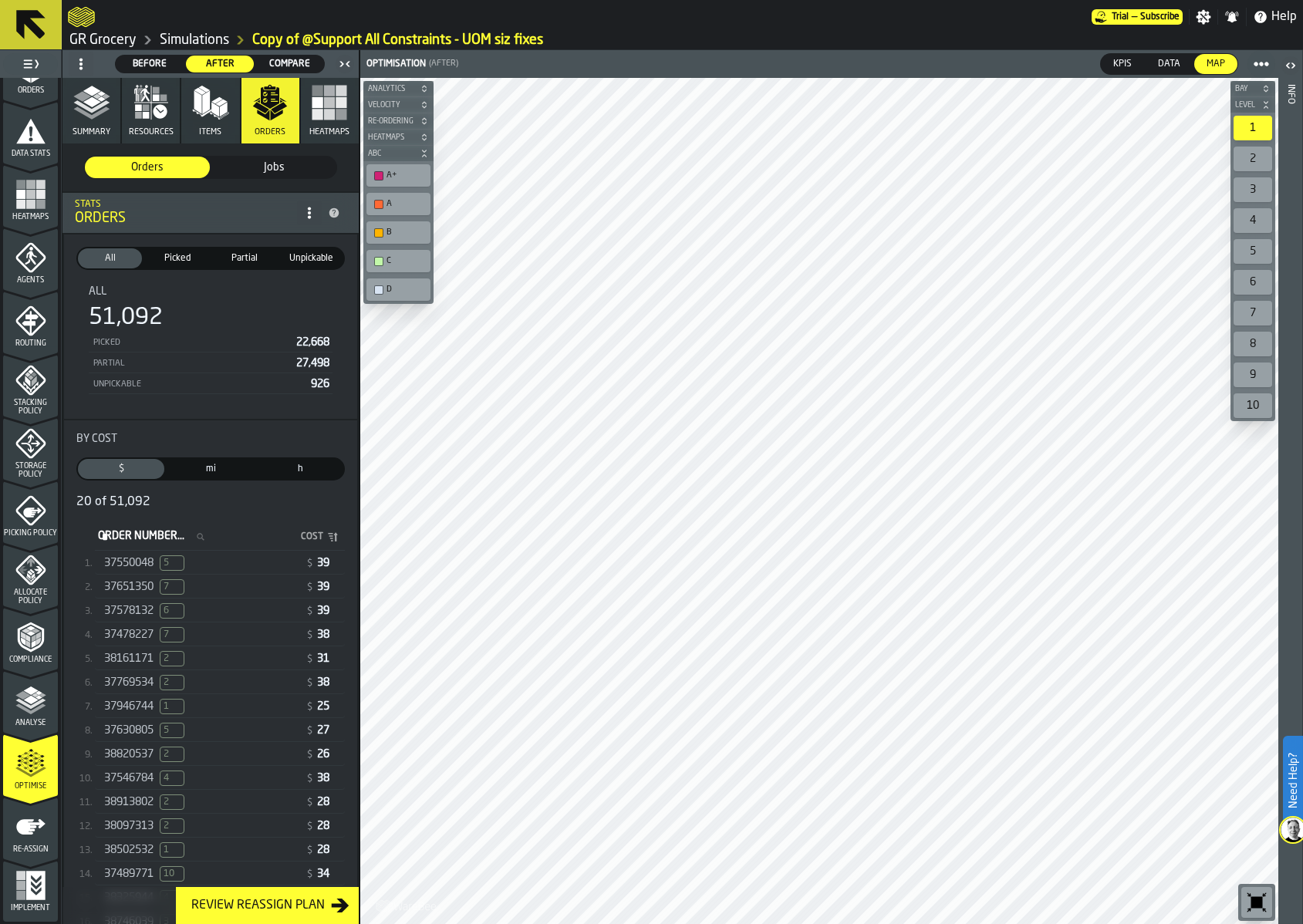
click at [27, 709] on polyline "menu Analyse" at bounding box center [31, 709] width 30 height 11
